Goal: Task Accomplishment & Management: Manage account settings

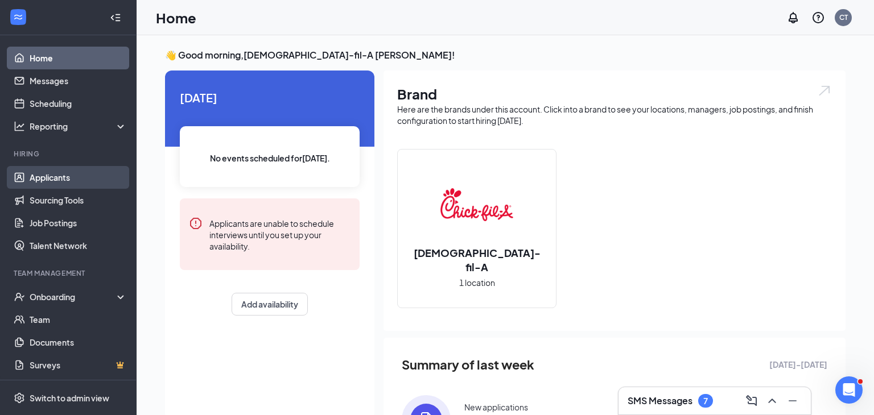
click at [113, 172] on link "Applicants" at bounding box center [78, 177] width 97 height 23
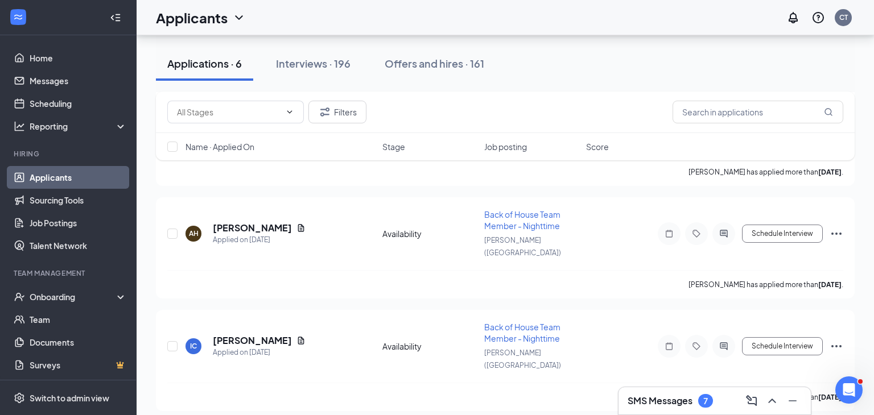
scroll to position [305, 0]
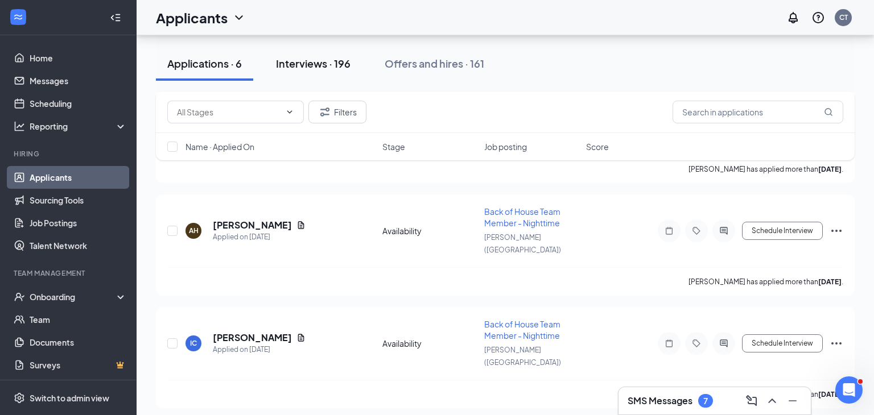
click at [311, 69] on div "Interviews · 196" at bounding box center [313, 63] width 75 height 14
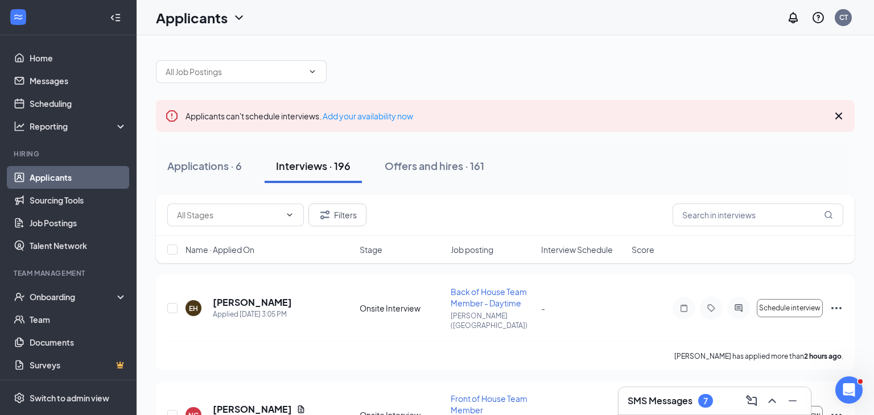
click at [840, 112] on icon "Cross" at bounding box center [839, 116] width 14 height 14
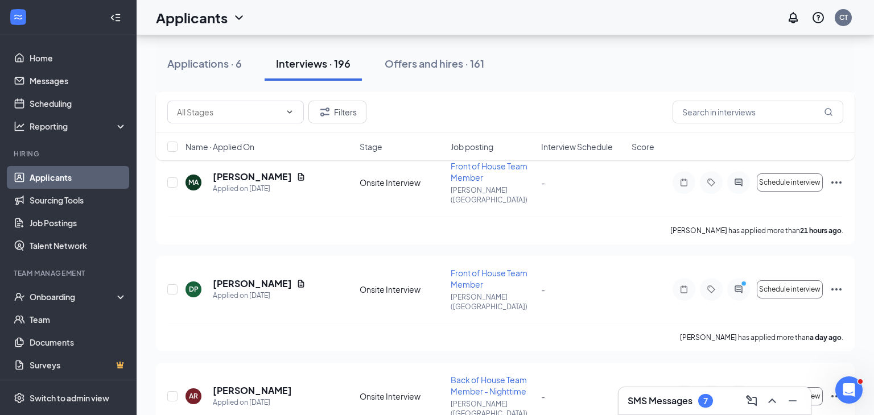
scroll to position [717, 0]
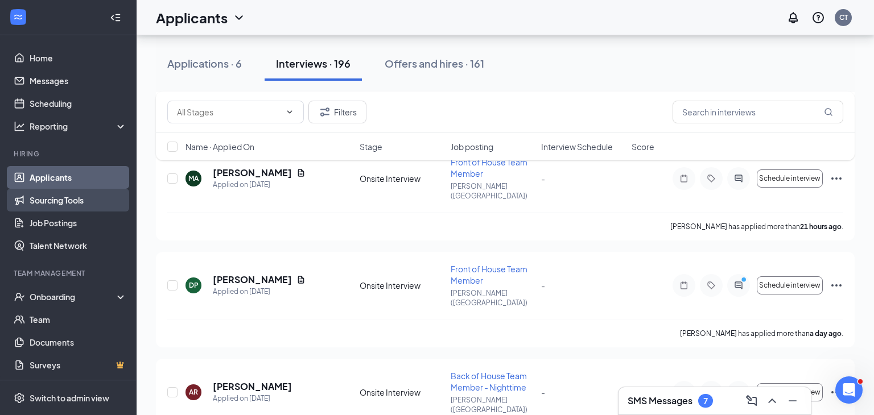
click at [89, 206] on link "Sourcing Tools" at bounding box center [78, 200] width 97 height 23
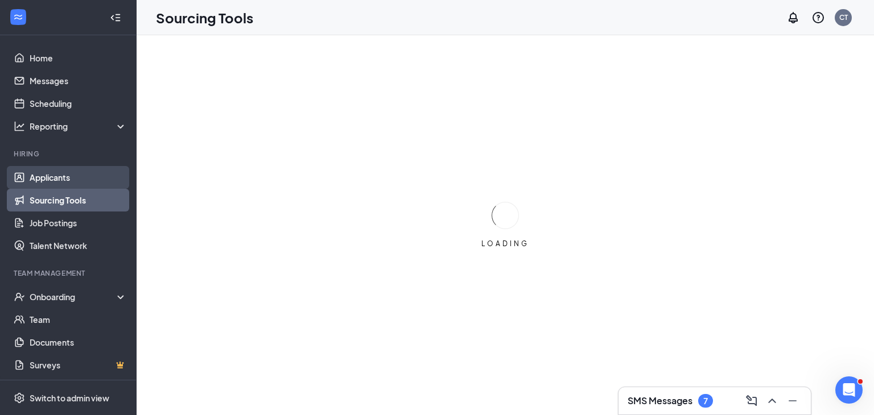
click at [86, 176] on link "Applicants" at bounding box center [78, 177] width 97 height 23
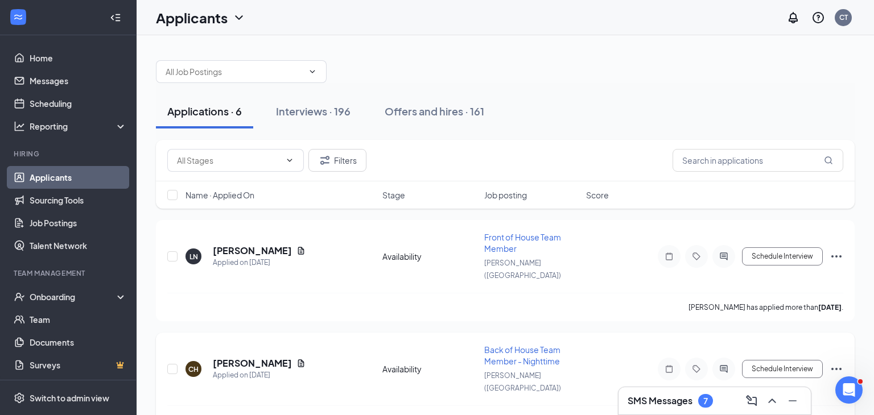
click at [842, 395] on div "Open Intercom Messenger" at bounding box center [849, 390] width 38 height 38
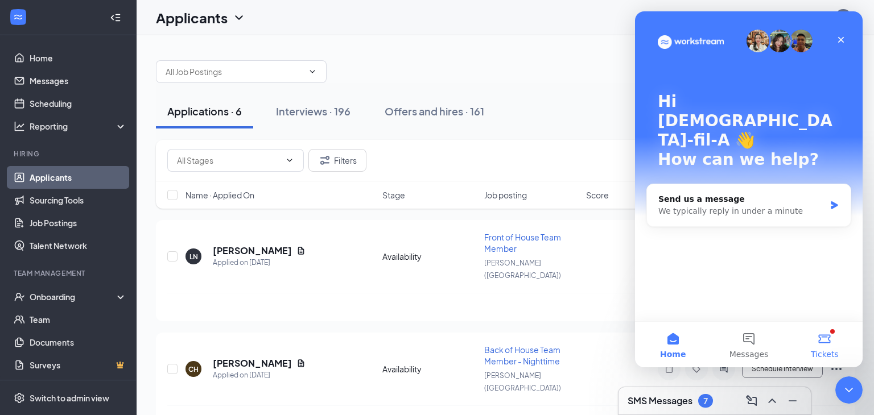
click at [825, 341] on button "Tickets" at bounding box center [825, 345] width 76 height 46
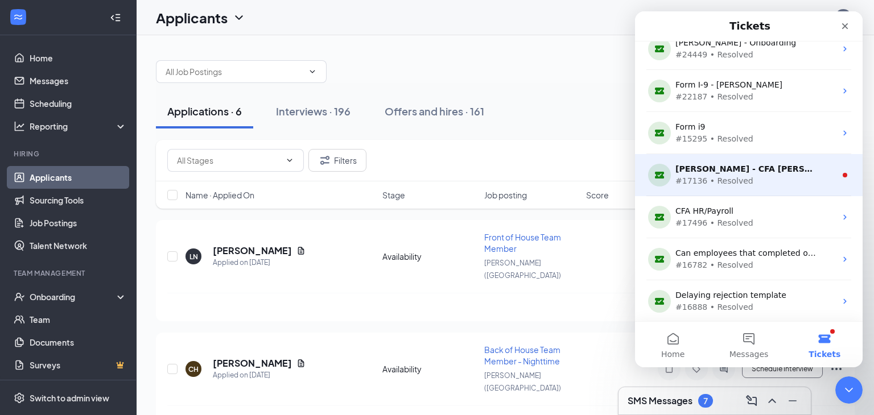
scroll to position [436, 0]
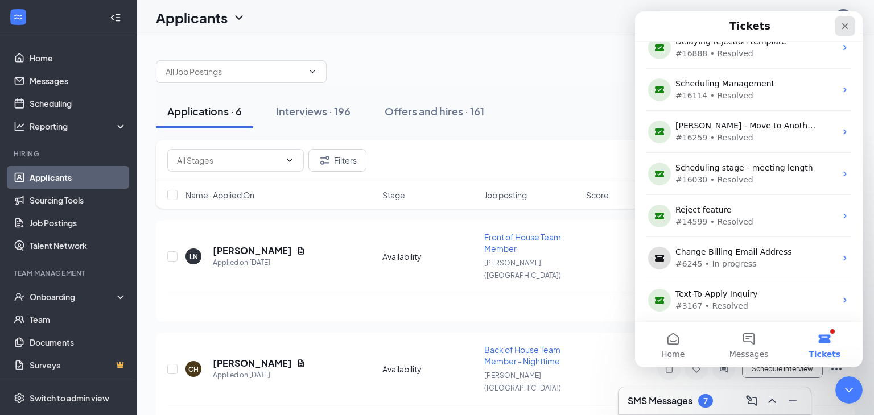
click at [846, 32] on div "Close" at bounding box center [845, 26] width 20 height 20
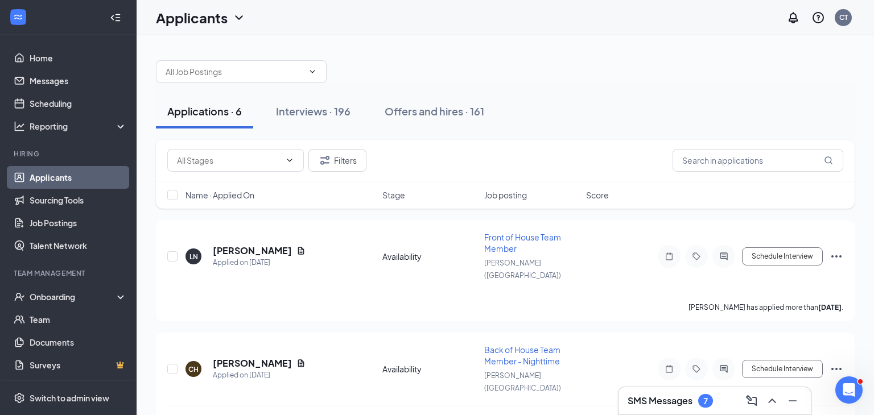
scroll to position [0, 0]
click at [652, 402] on h3 "SMS Messages" at bounding box center [659, 401] width 65 height 13
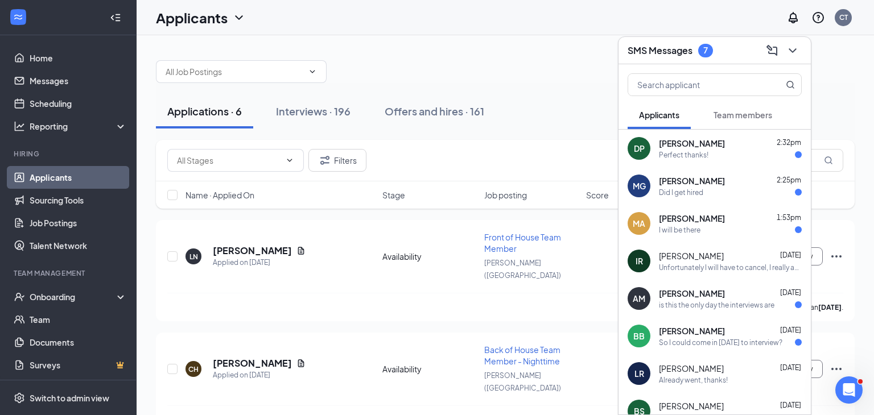
click at [712, 202] on div "MG Mason Grondin 2:25pm Did I get hired" at bounding box center [714, 186] width 192 height 38
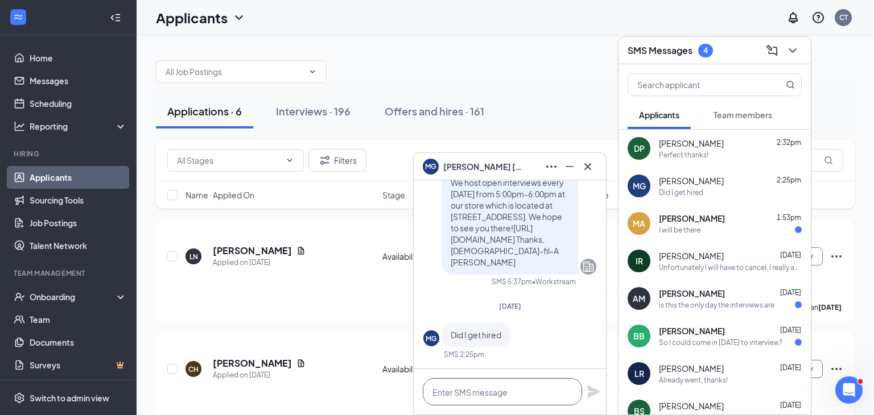
click at [481, 390] on textarea at bounding box center [502, 391] width 159 height 27
type textarea "n"
click at [755, 340] on div "So I could come in on Tuesday to interview?" at bounding box center [720, 343] width 123 height 10
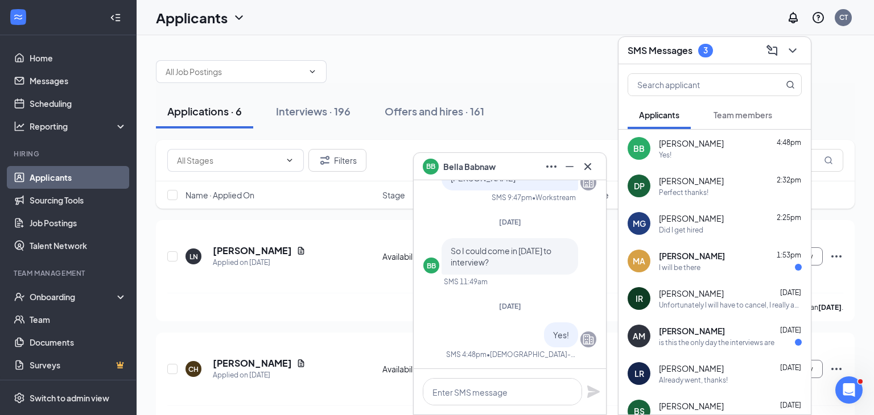
click at [716, 341] on div "is this the only day the interviews are" at bounding box center [716, 343] width 115 height 10
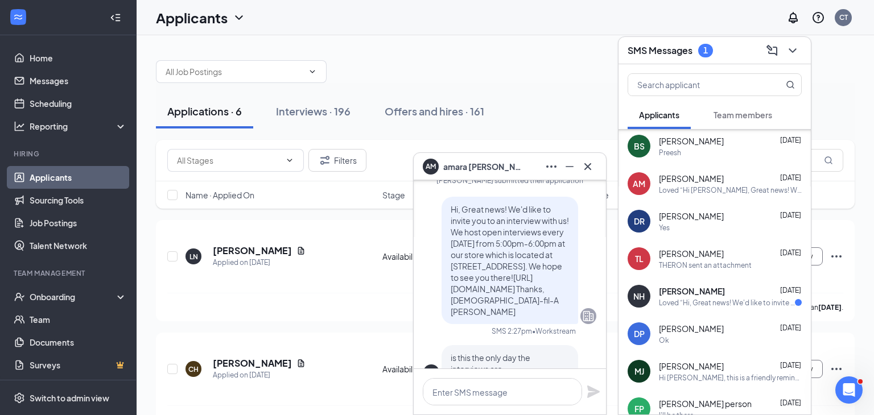
scroll to position [268, 0]
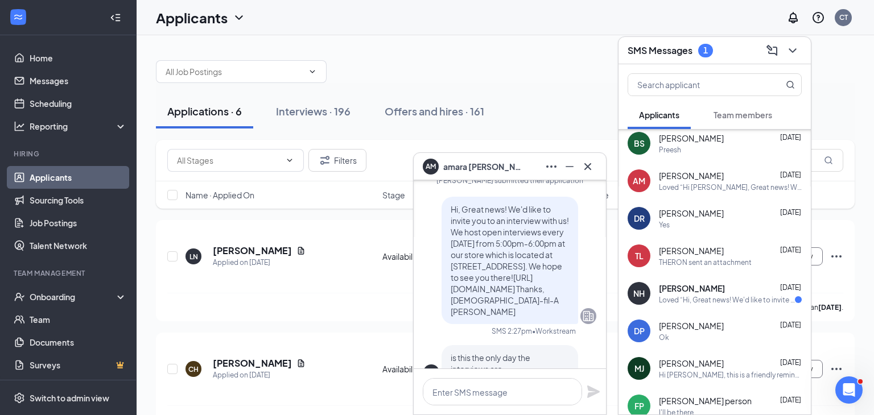
click at [703, 266] on div "THERON sent an attachment" at bounding box center [705, 263] width 93 height 10
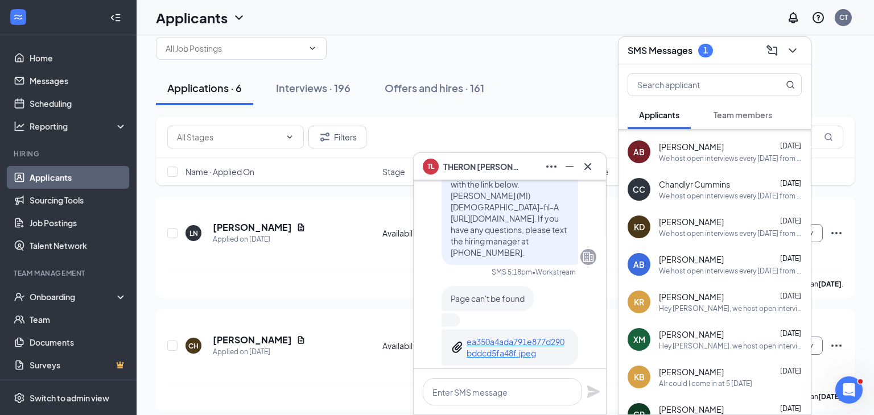
scroll to position [1010, 0]
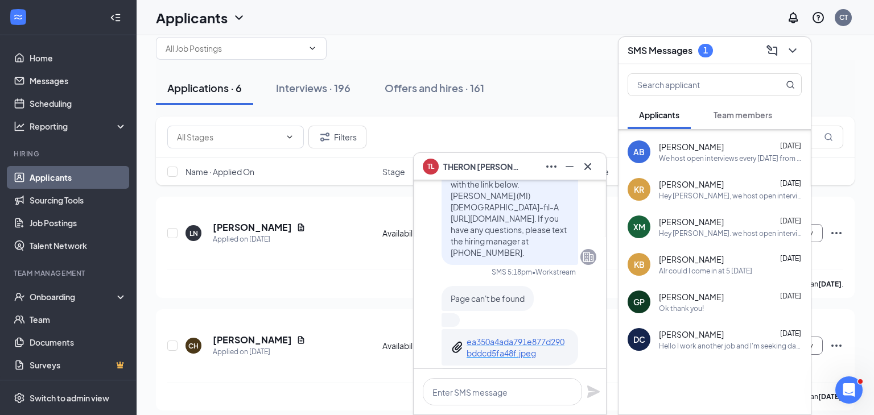
click at [727, 211] on div "XM Xavier Martell Aug 18 Hey Xavier. we host open interviews every Tuesday from…" at bounding box center [714, 227] width 192 height 38
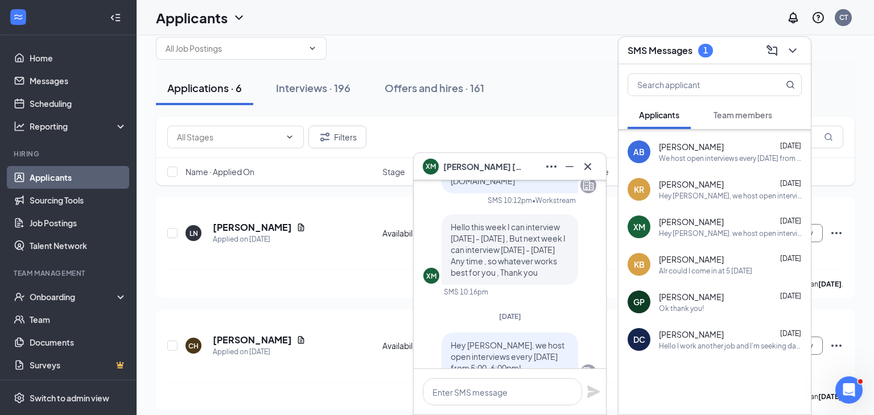
scroll to position [0, 0]
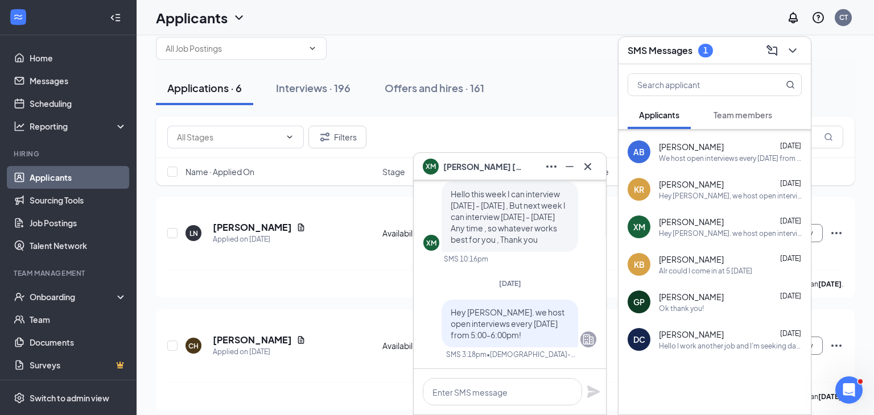
click at [691, 59] on div "SMS Messages 1" at bounding box center [714, 51] width 174 height 18
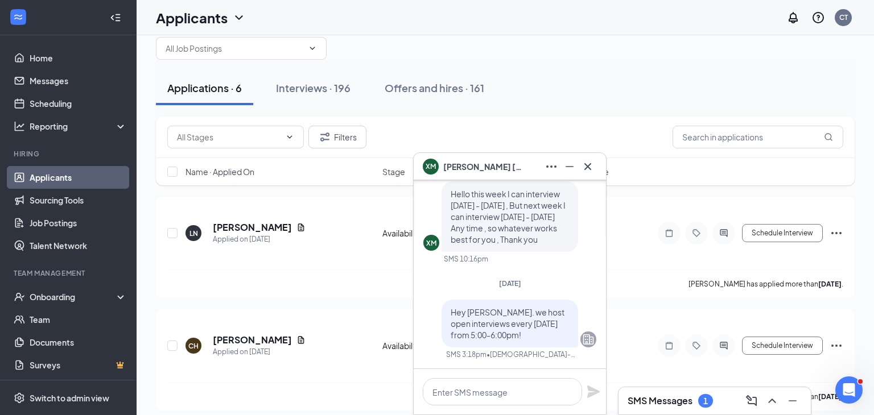
click at [685, 406] on h3 "SMS Messages" at bounding box center [659, 401] width 65 height 13
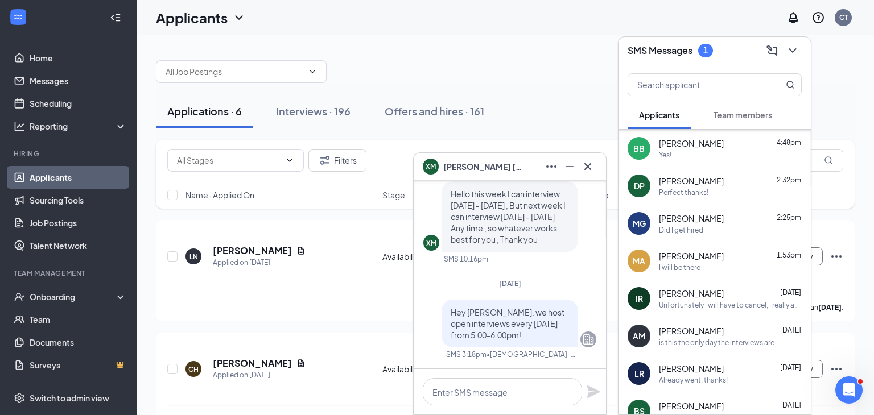
scroll to position [61, 0]
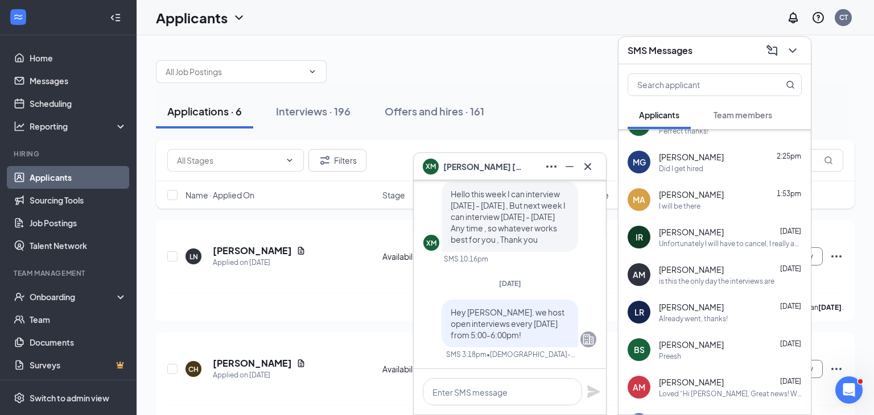
click at [687, 226] on span "[PERSON_NAME]" at bounding box center [691, 231] width 65 height 11
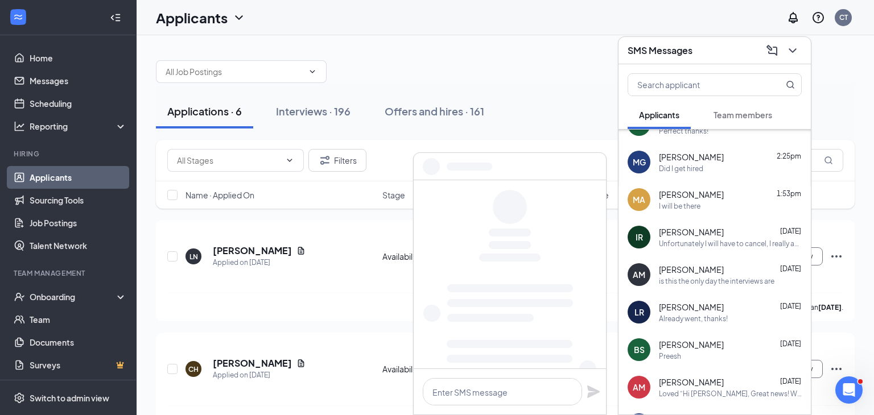
scroll to position [0, 0]
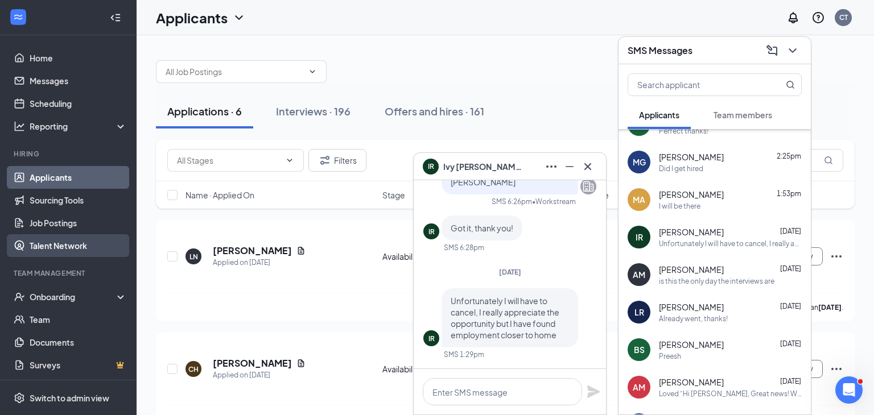
click at [114, 250] on link "Talent Network" at bounding box center [78, 245] width 97 height 23
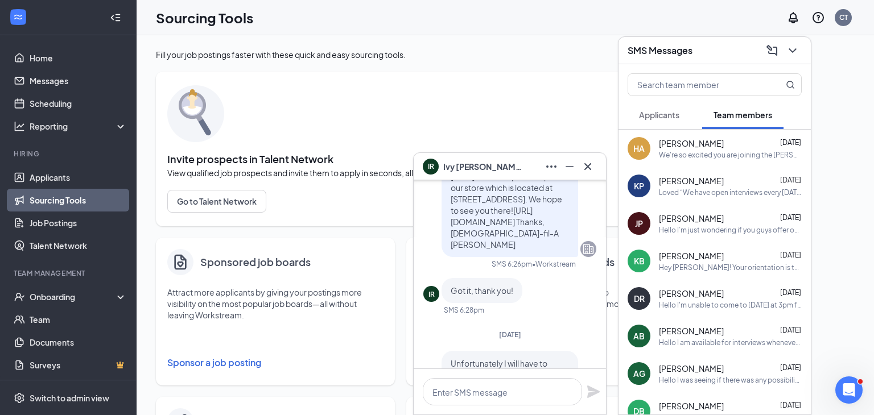
scroll to position [-63, 0]
click at [590, 168] on icon "Cross" at bounding box center [588, 167] width 14 height 14
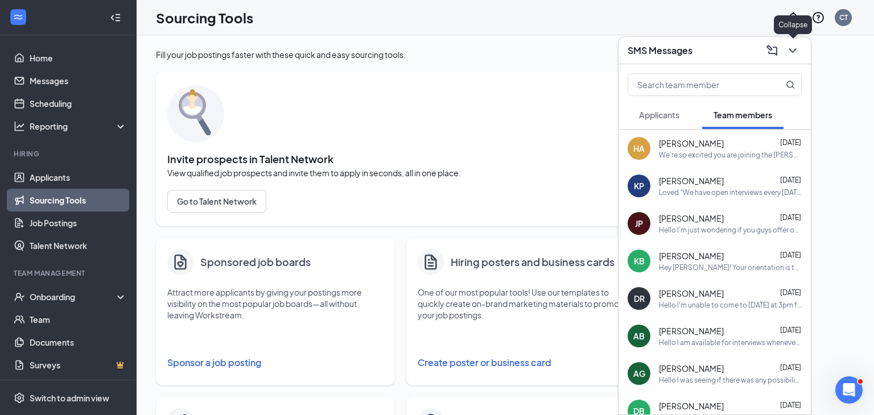
click at [794, 55] on icon "ChevronDown" at bounding box center [793, 51] width 14 height 14
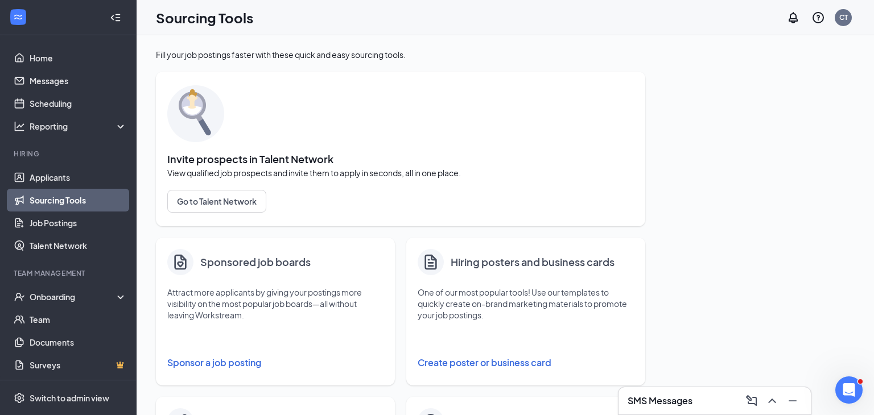
scroll to position [1, 0]
click at [89, 334] on link "Documents" at bounding box center [78, 341] width 97 height 23
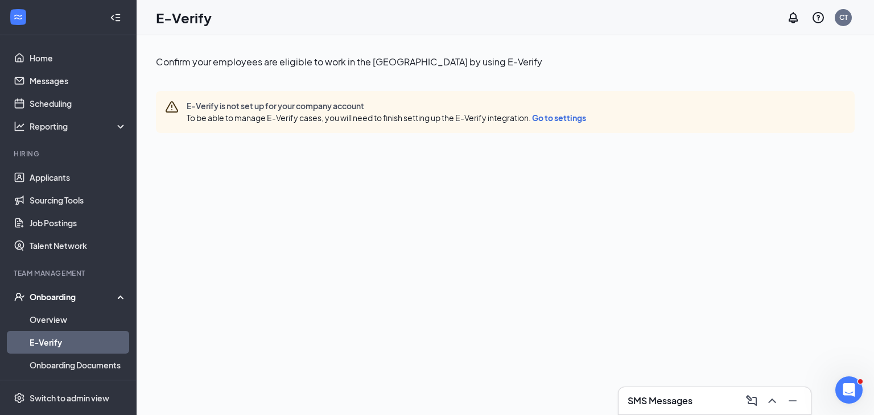
click at [127, 297] on div "Onboarding" at bounding box center [68, 297] width 137 height 23
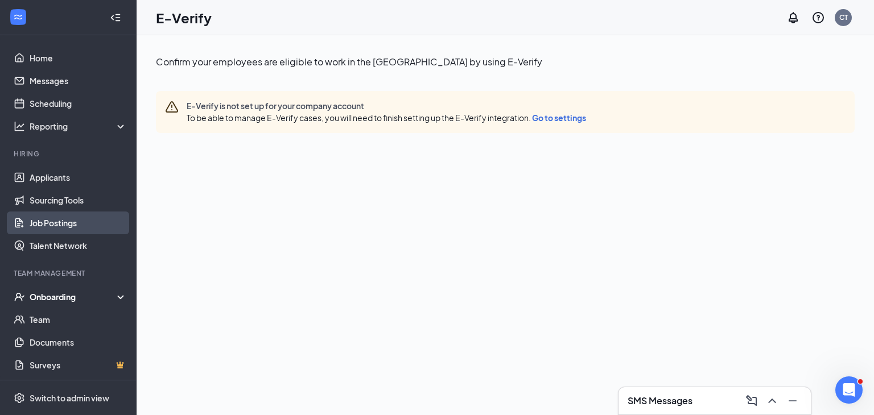
click at [117, 221] on link "Job Postings" at bounding box center [78, 223] width 97 height 23
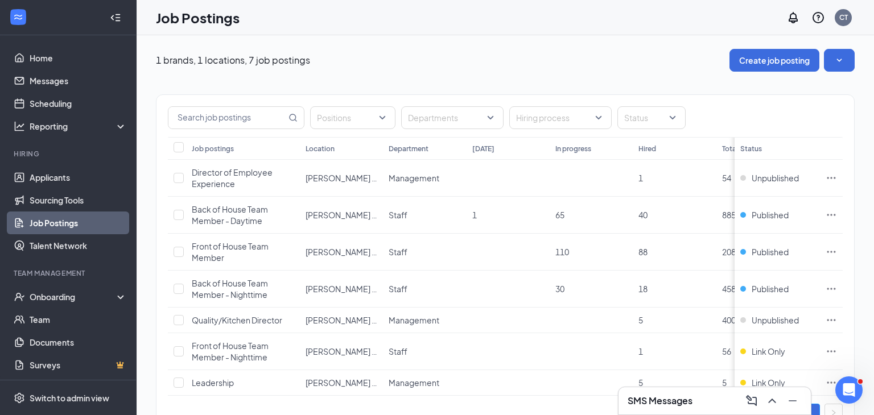
click at [117, 221] on link "Job Postings" at bounding box center [78, 223] width 97 height 23
click at [109, 181] on link "Applicants" at bounding box center [78, 177] width 97 height 23
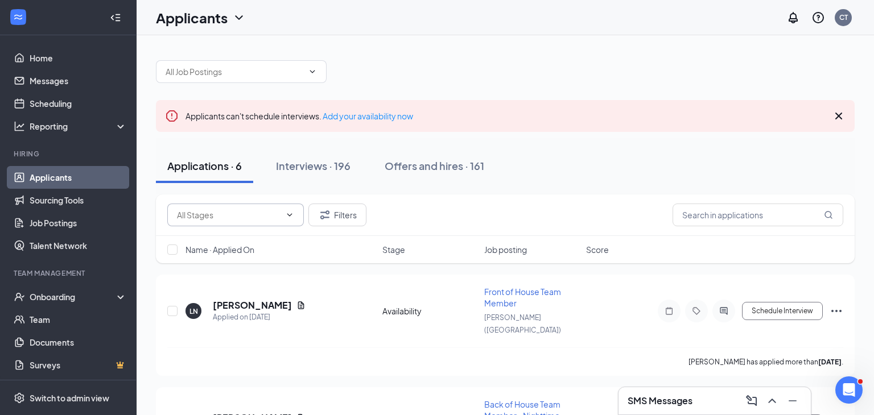
click at [214, 214] on input "text" at bounding box center [229, 215] width 104 height 13
click at [683, 214] on input "text" at bounding box center [757, 215] width 171 height 23
type input "B"
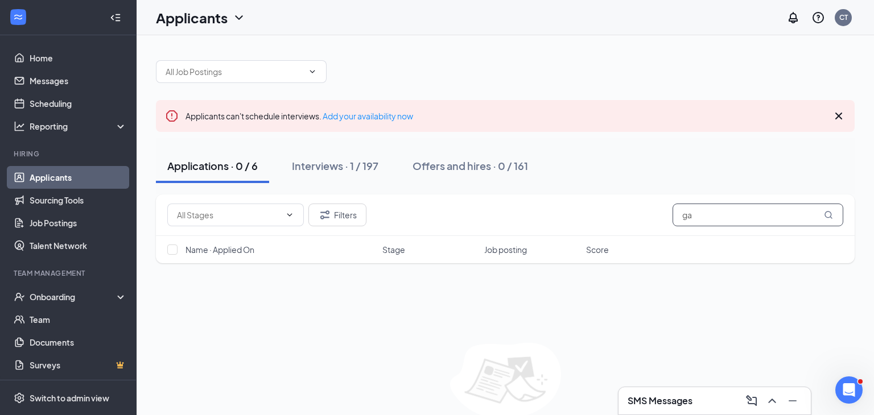
type input "g"
type input "n"
click at [777, 201] on div "Availability (6) Filters barnett" at bounding box center [505, 216] width 699 height 42
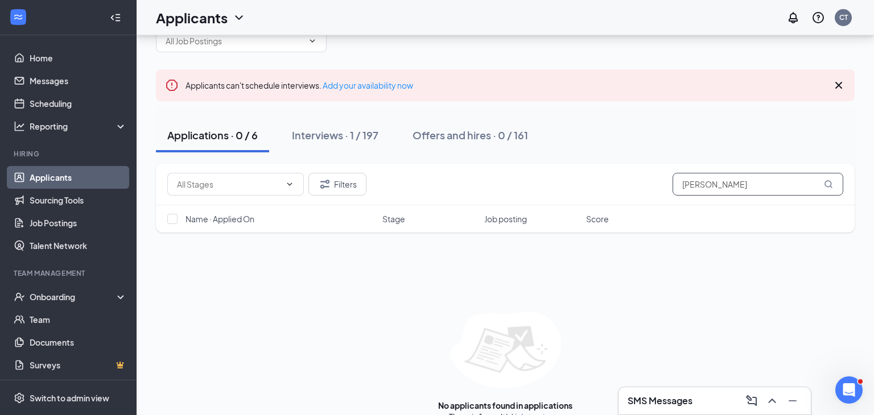
scroll to position [32, 0]
click at [758, 175] on input "barnett" at bounding box center [757, 183] width 171 height 23
type input "b"
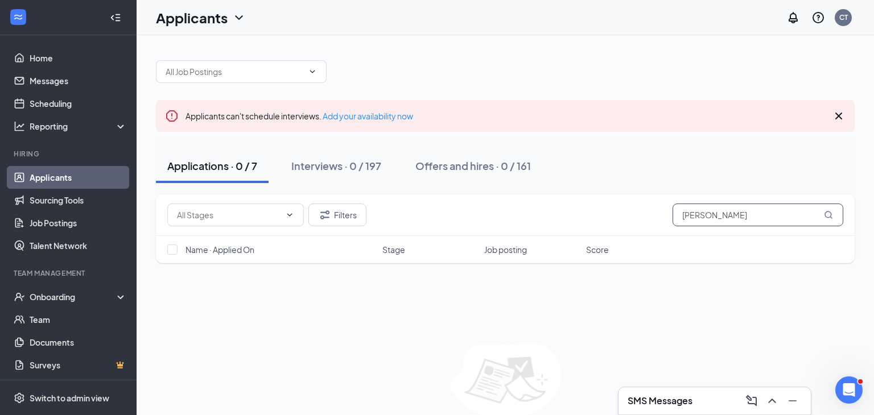
type input "Chance logan"
